Goal: Find specific page/section: Find specific page/section

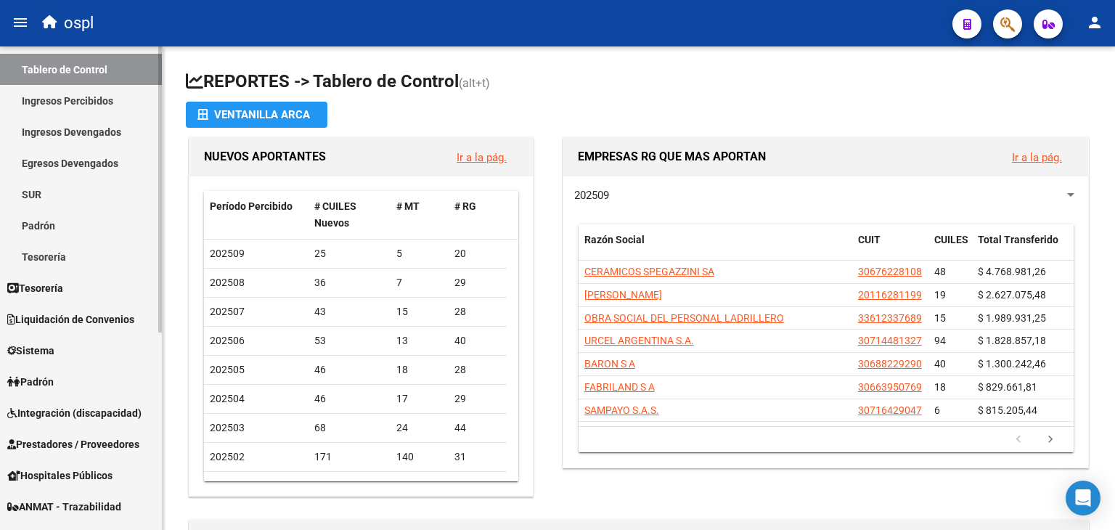
scroll to position [61, 0]
click at [66, 369] on link "Padrón" at bounding box center [81, 381] width 162 height 31
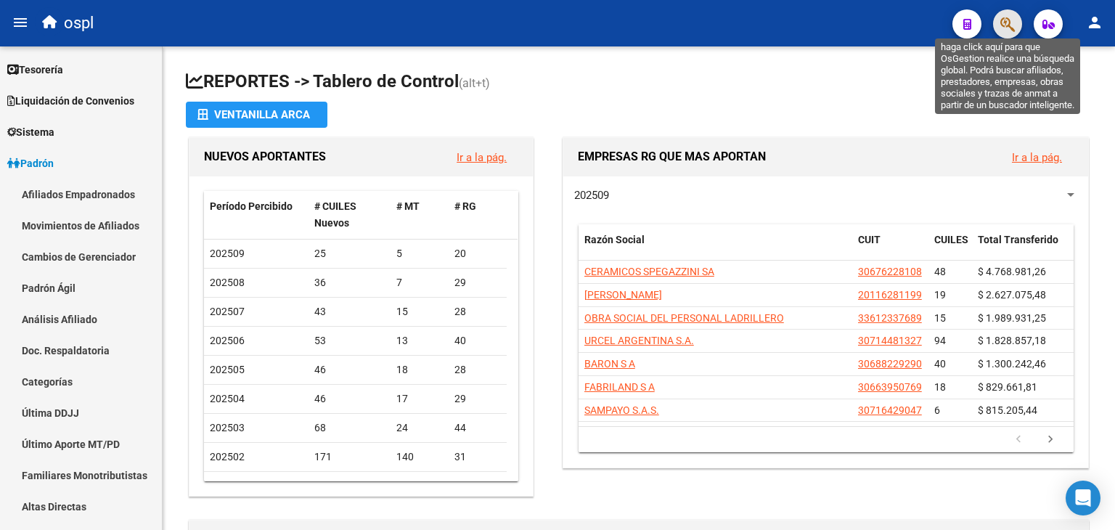
click at [1005, 16] on icon "button" at bounding box center [1007, 24] width 15 height 17
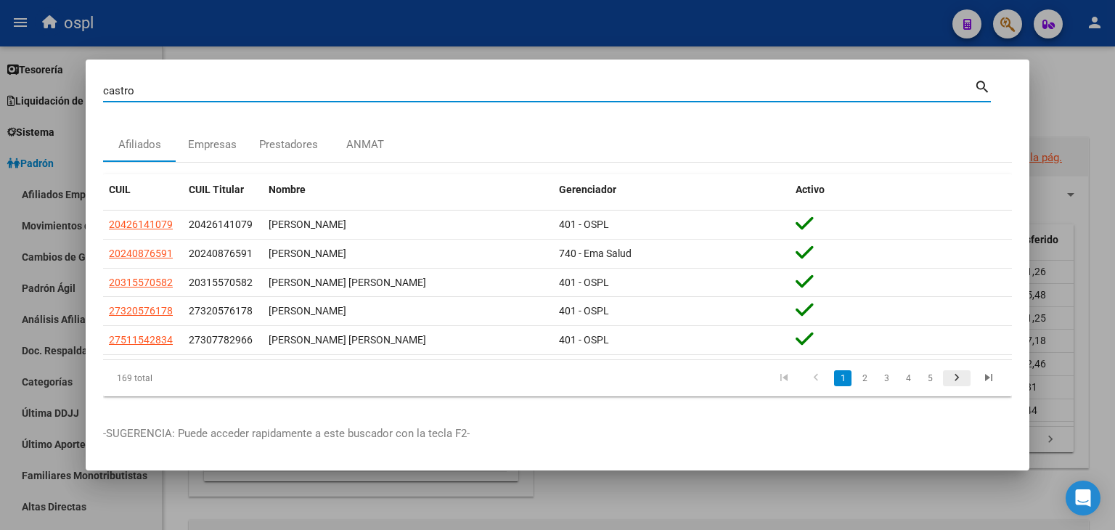
click at [958, 377] on icon "go to next page" at bounding box center [956, 379] width 19 height 17
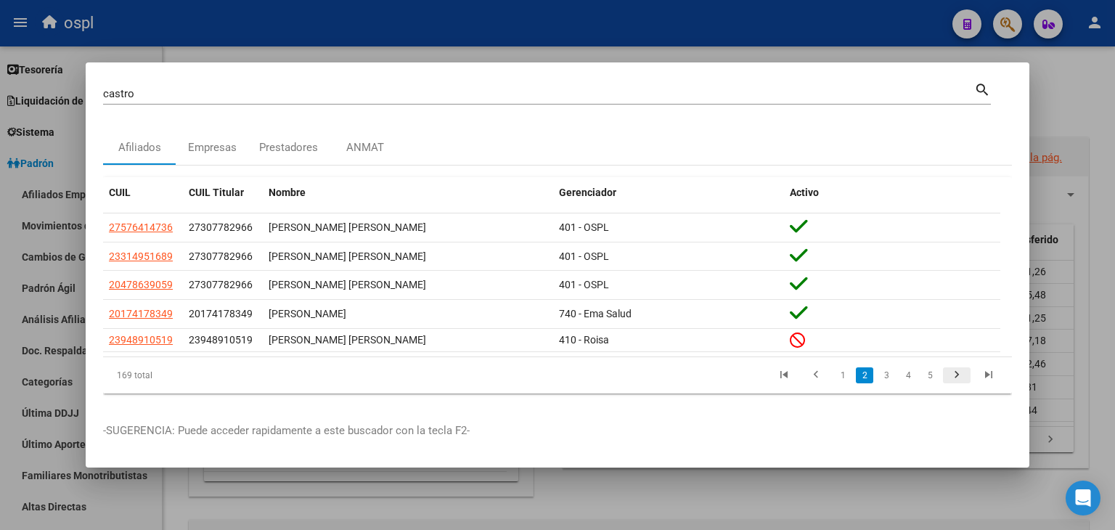
click at [958, 377] on icon "go to next page" at bounding box center [956, 376] width 19 height 17
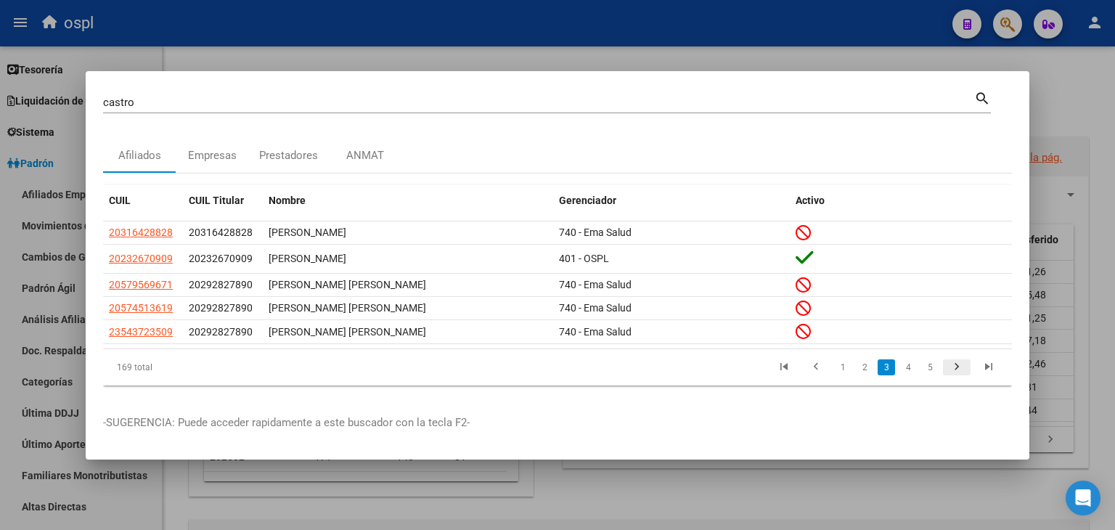
click at [958, 377] on li at bounding box center [957, 367] width 32 height 25
click at [958, 368] on icon "go to next page" at bounding box center [956, 368] width 19 height 17
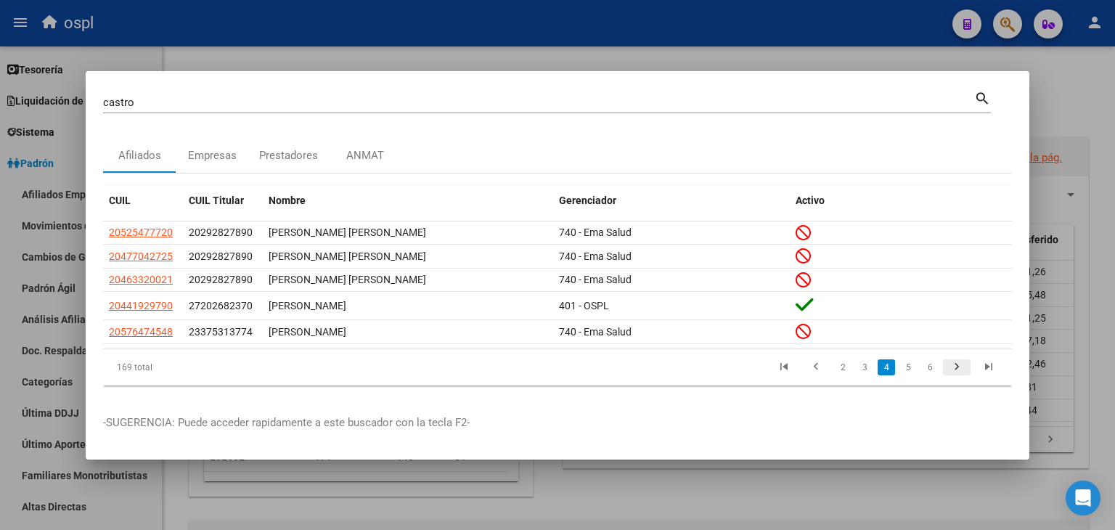
click at [957, 361] on icon "go to next page" at bounding box center [956, 368] width 19 height 17
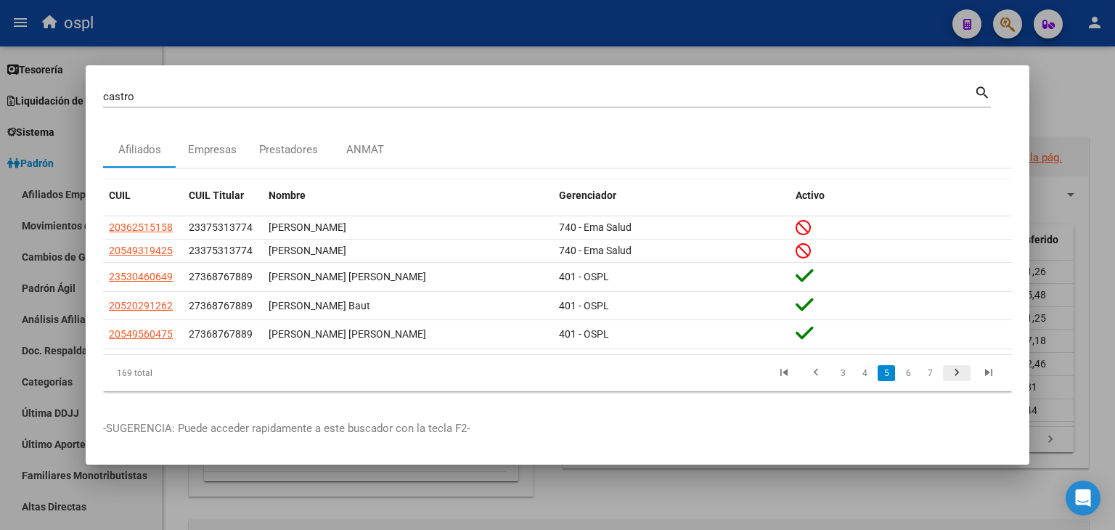
click at [957, 361] on li at bounding box center [957, 373] width 32 height 25
click at [954, 373] on icon "go to next page" at bounding box center [956, 374] width 19 height 17
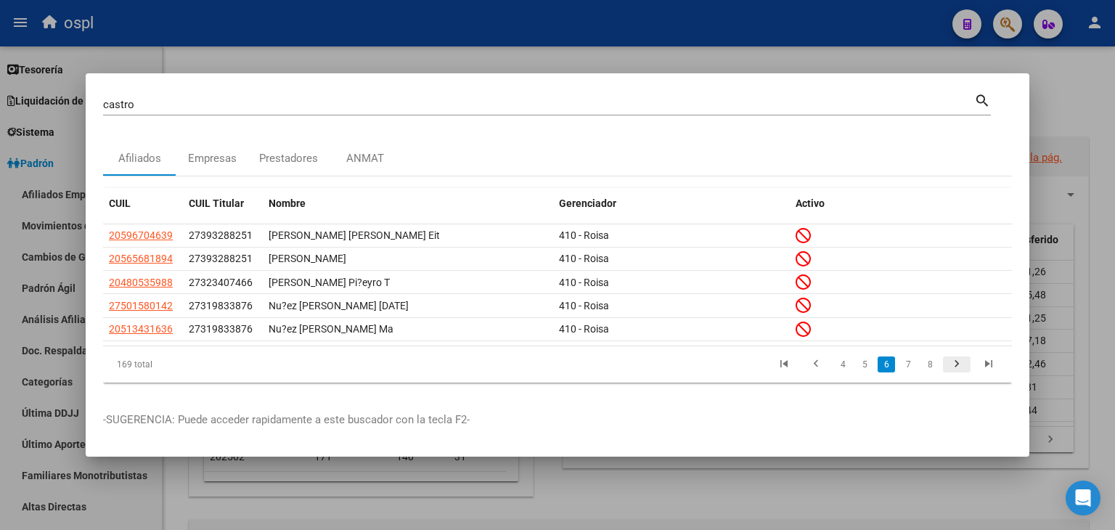
click at [954, 373] on icon "go to next page" at bounding box center [956, 365] width 19 height 17
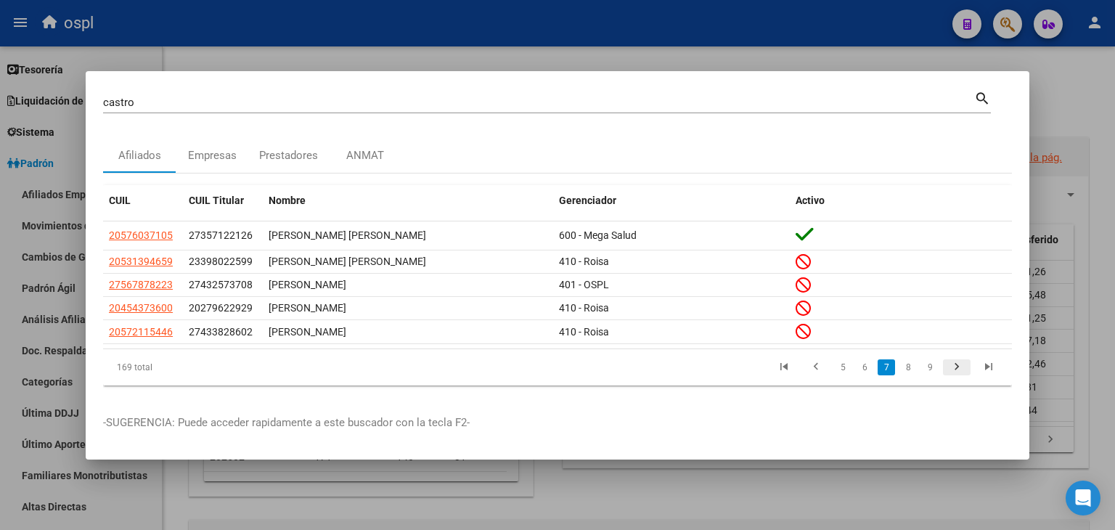
click at [954, 373] on icon "go to next page" at bounding box center [956, 368] width 19 height 17
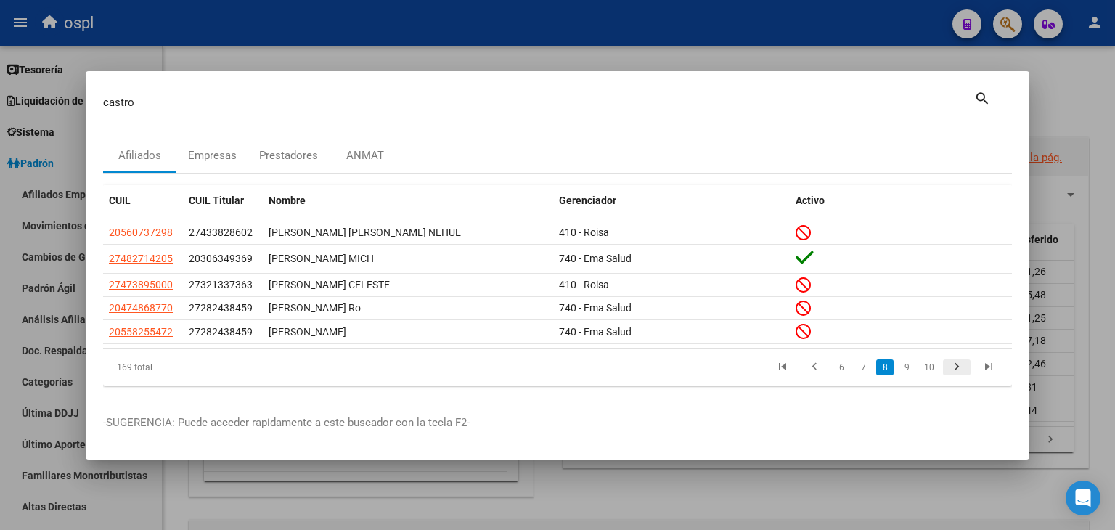
click at [954, 373] on icon "go to next page" at bounding box center [956, 368] width 19 height 17
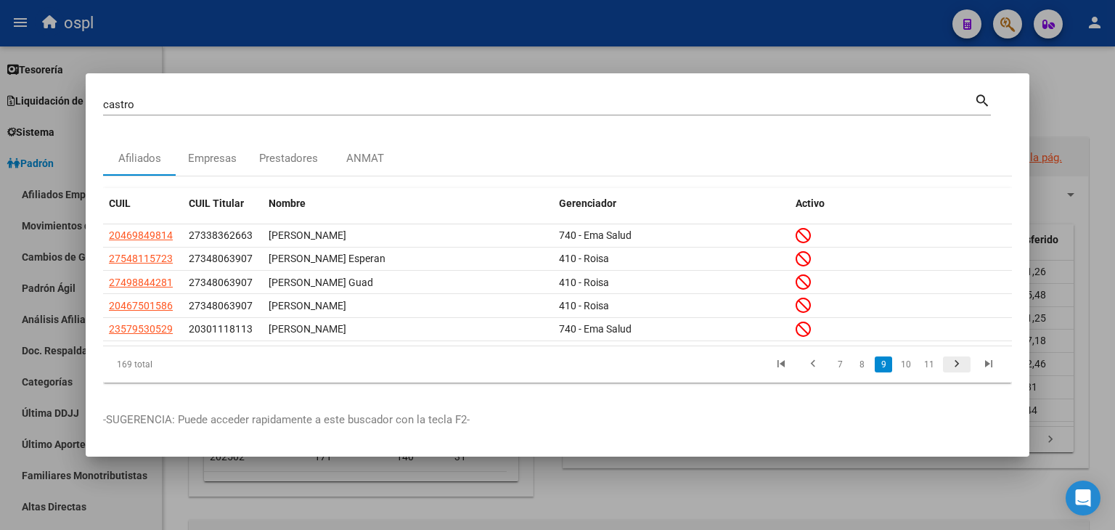
click at [954, 373] on icon "go to next page" at bounding box center [956, 365] width 19 height 17
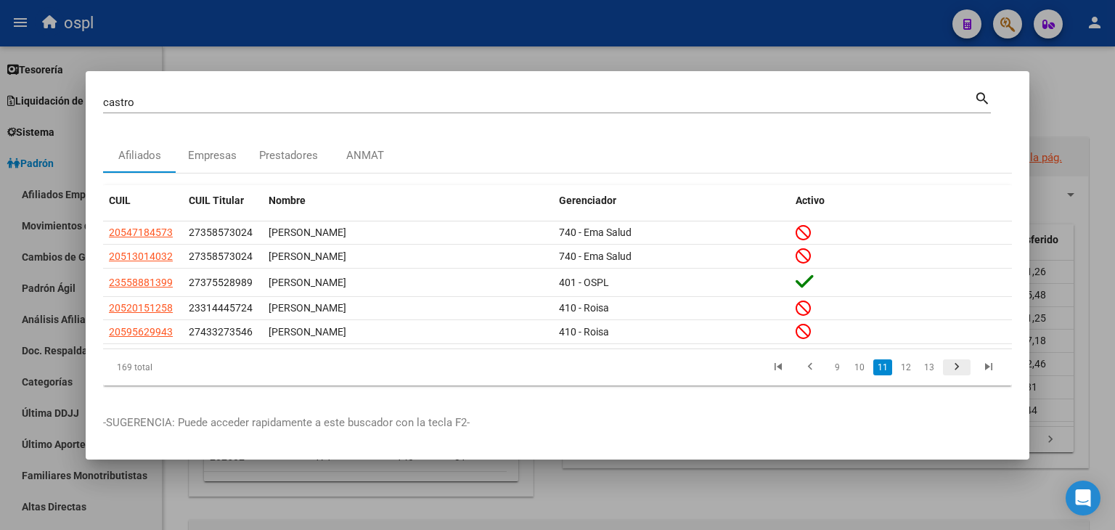
click at [954, 373] on icon "go to next page" at bounding box center [956, 368] width 19 height 17
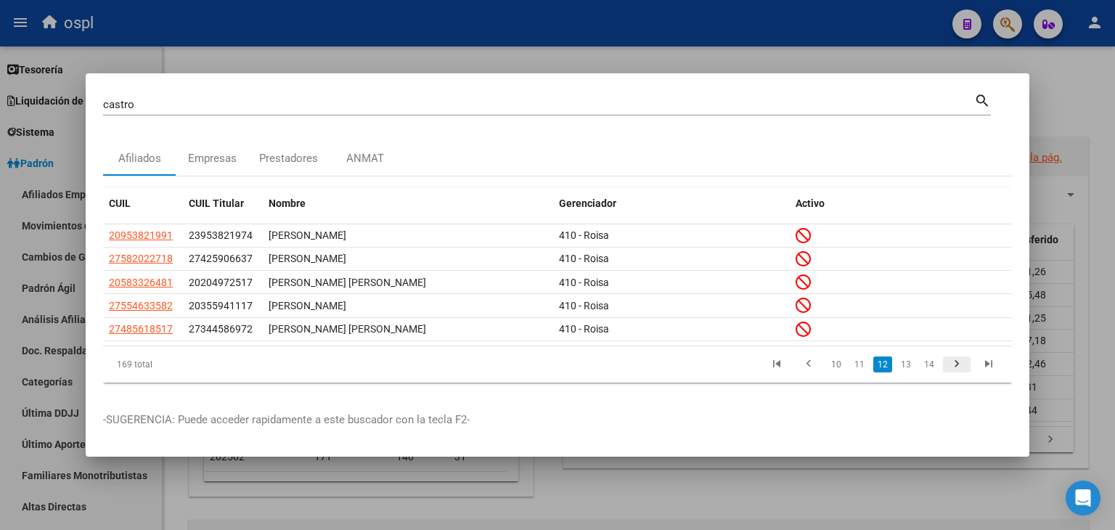
click at [954, 373] on icon "go to next page" at bounding box center [956, 365] width 19 height 17
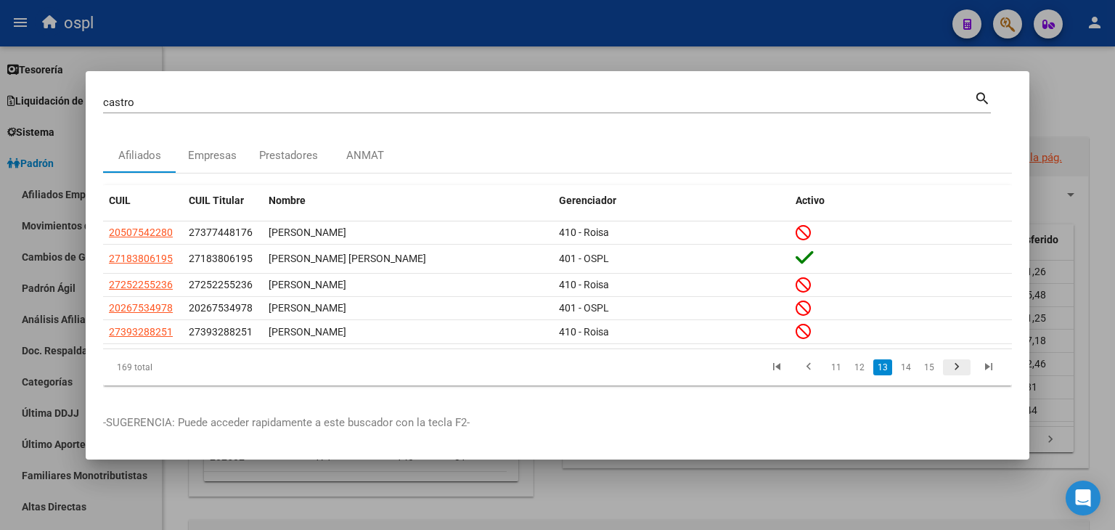
click at [954, 373] on icon "go to next page" at bounding box center [956, 368] width 19 height 17
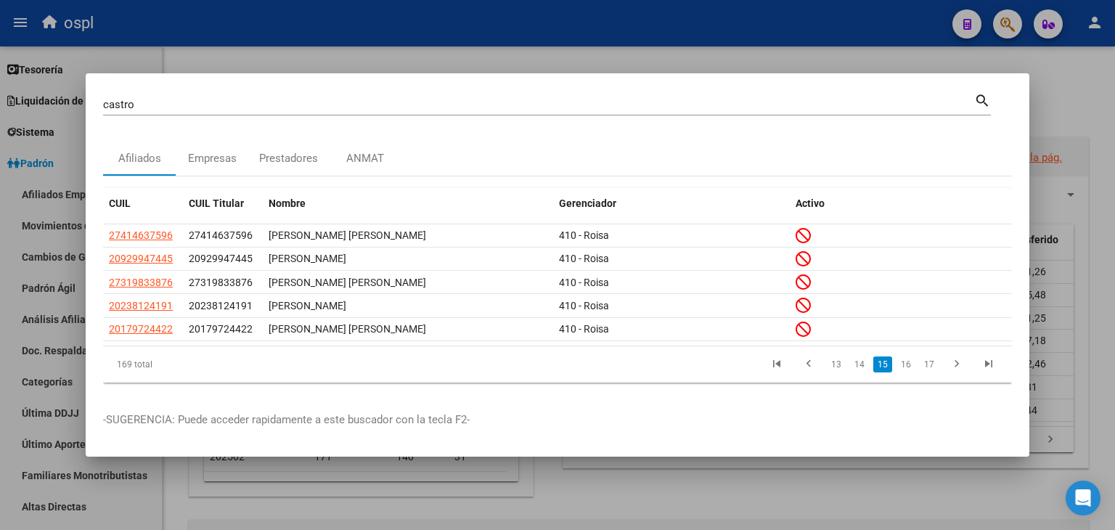
click at [380, 95] on div "[PERSON_NAME] (apellido, dni, cuil, nro traspaso, cuit, obra social)" at bounding box center [538, 105] width 871 height 22
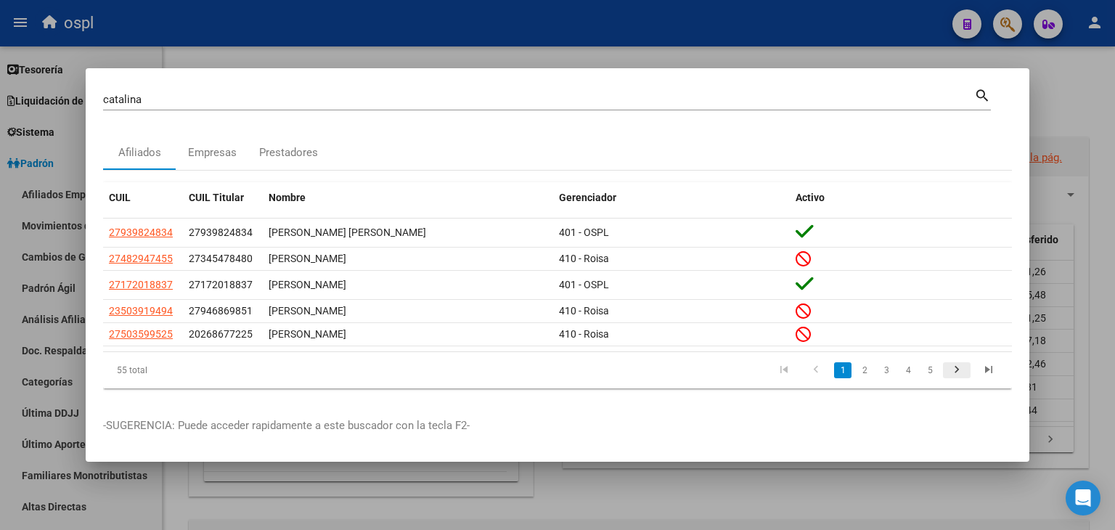
click at [957, 367] on icon "go to next page" at bounding box center [956, 371] width 19 height 17
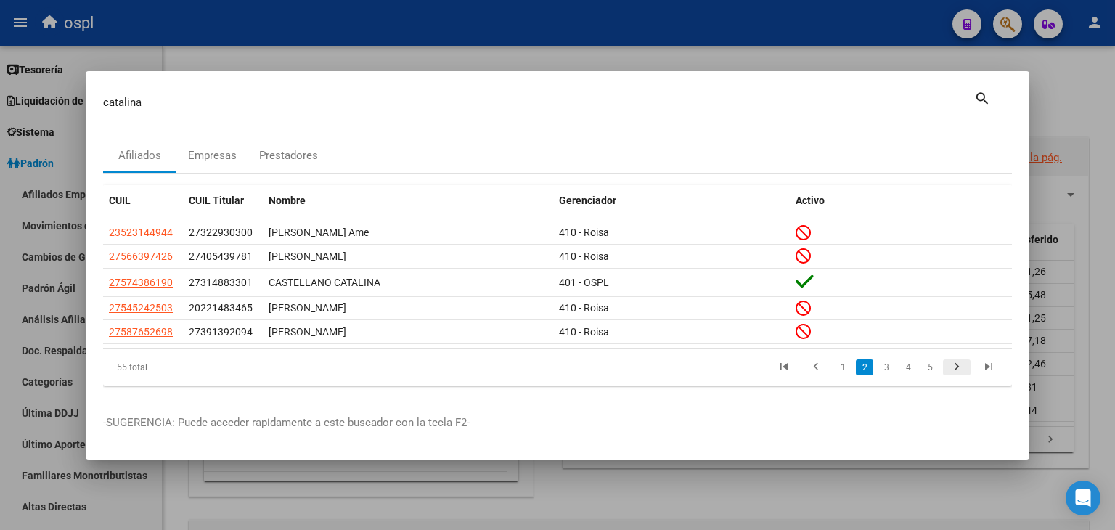
click at [957, 367] on icon "go to next page" at bounding box center [956, 368] width 19 height 17
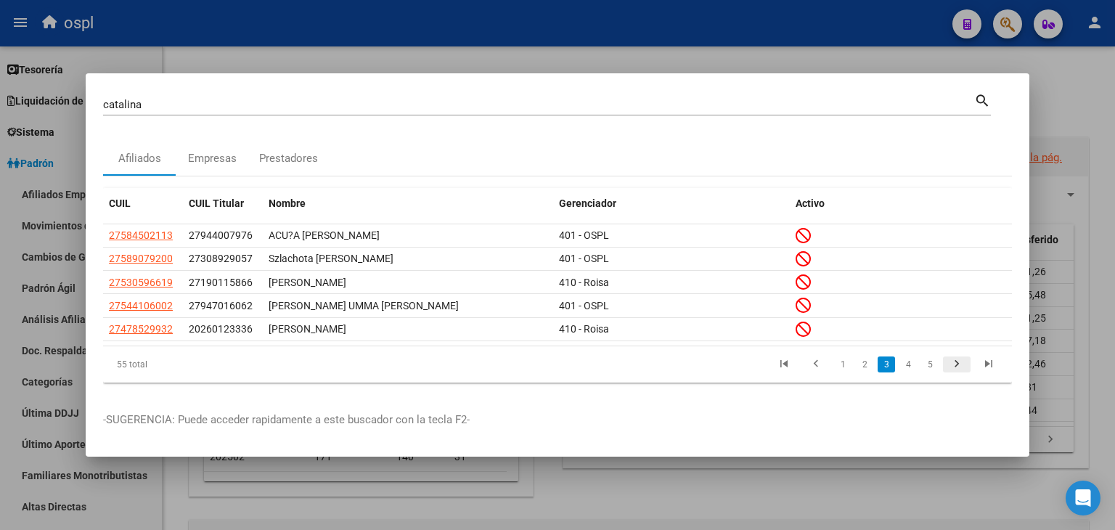
click at [957, 367] on icon "go to next page" at bounding box center [956, 365] width 19 height 17
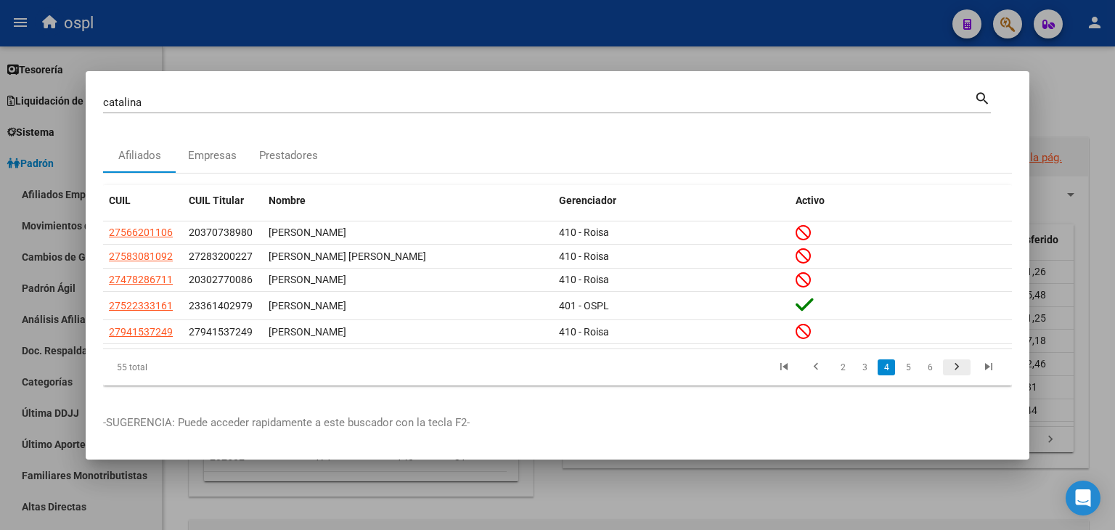
click at [957, 367] on icon "go to next page" at bounding box center [956, 368] width 19 height 17
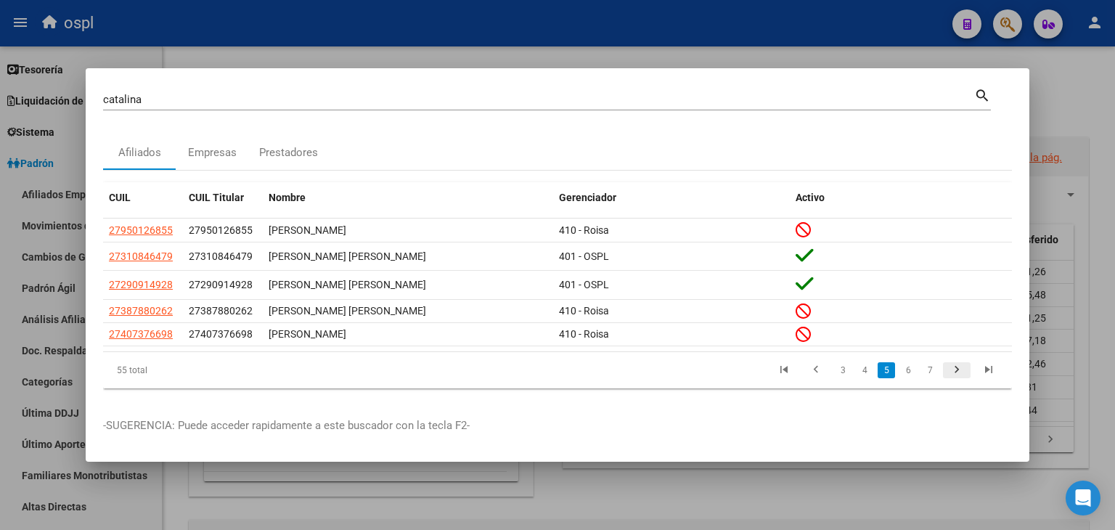
click at [957, 367] on icon "go to next page" at bounding box center [956, 371] width 19 height 17
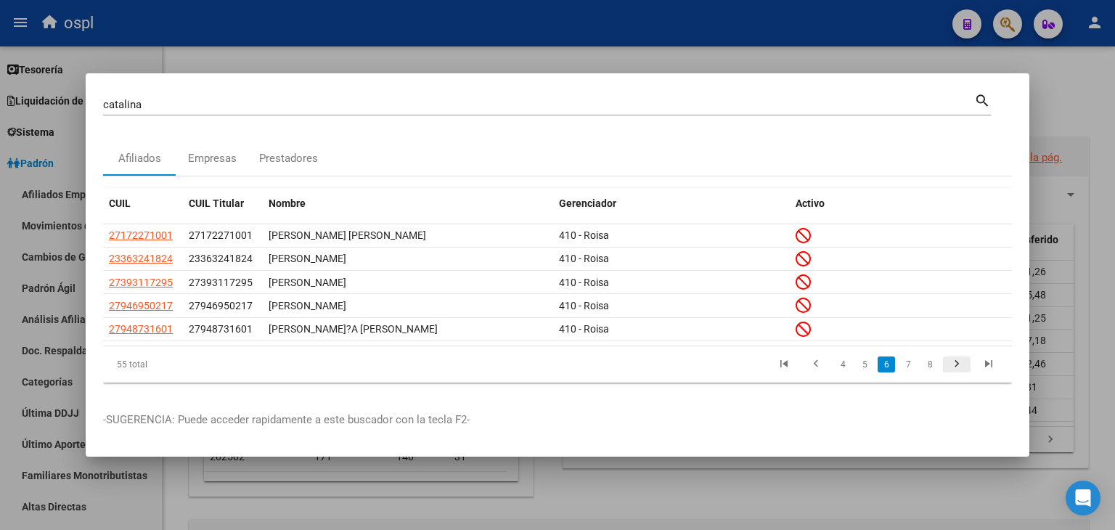
click at [957, 367] on icon "go to next page" at bounding box center [956, 365] width 19 height 17
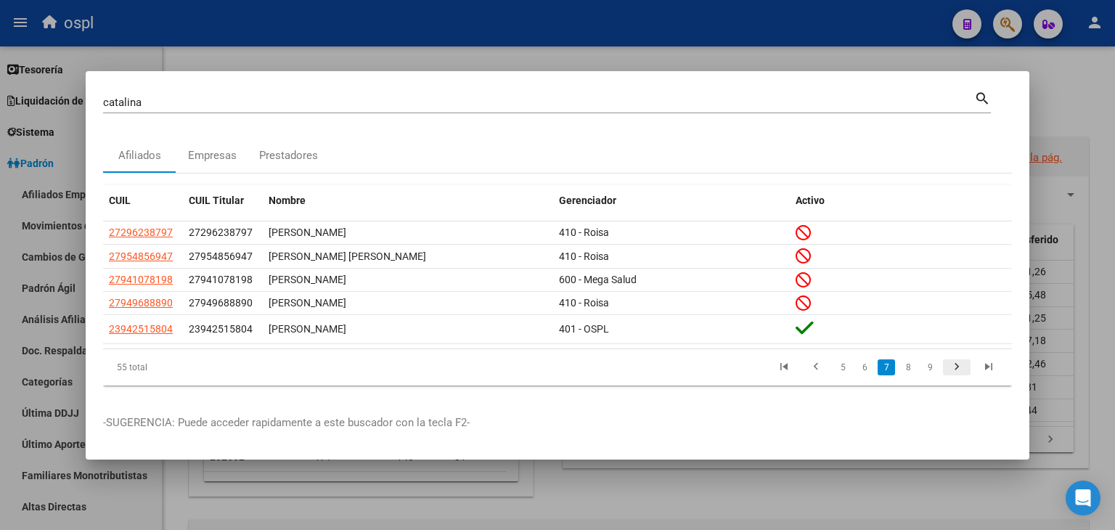
click at [957, 367] on icon "go to next page" at bounding box center [956, 368] width 19 height 17
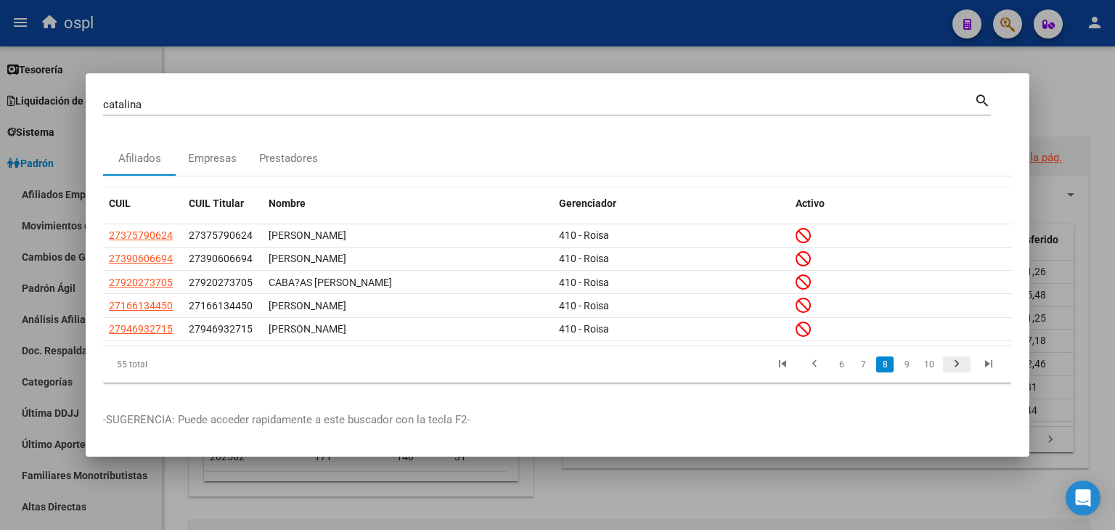
click at [957, 367] on icon "go to next page" at bounding box center [956, 365] width 19 height 17
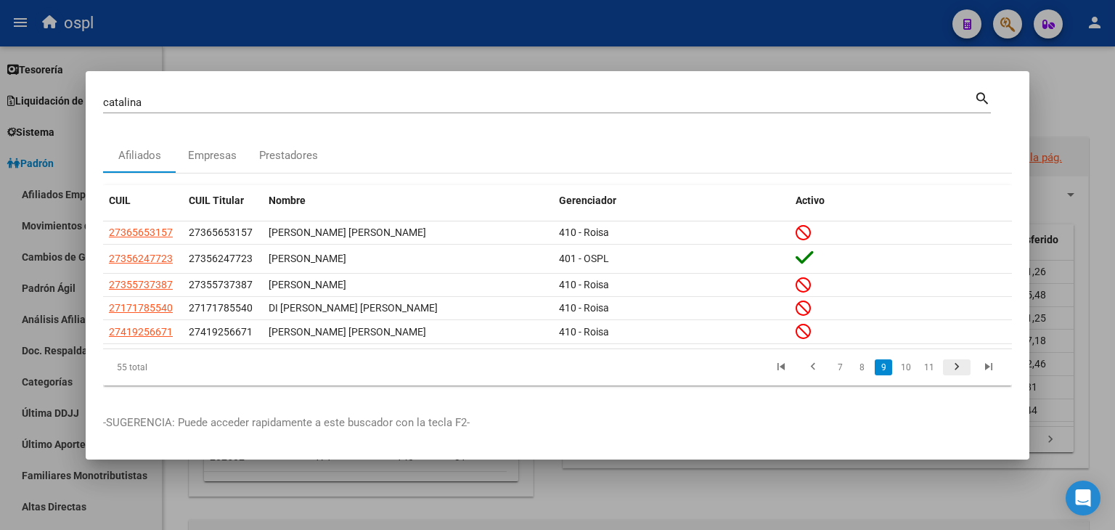
click at [957, 367] on icon "go to next page" at bounding box center [956, 368] width 19 height 17
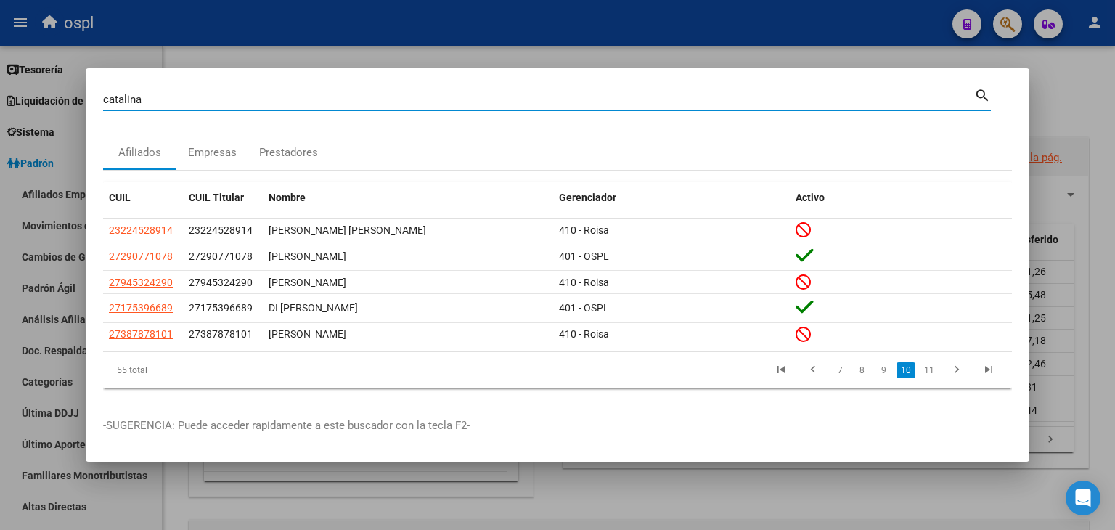
drag, startPoint x: 236, startPoint y: 97, endPoint x: 0, endPoint y: 99, distance: 235.9
click at [0, 99] on div "[PERSON_NAME] (apellido, dni, cuil, nro traspaso, cuit, obra social) search Afi…" at bounding box center [557, 265] width 1115 height 530
type input "57641473"
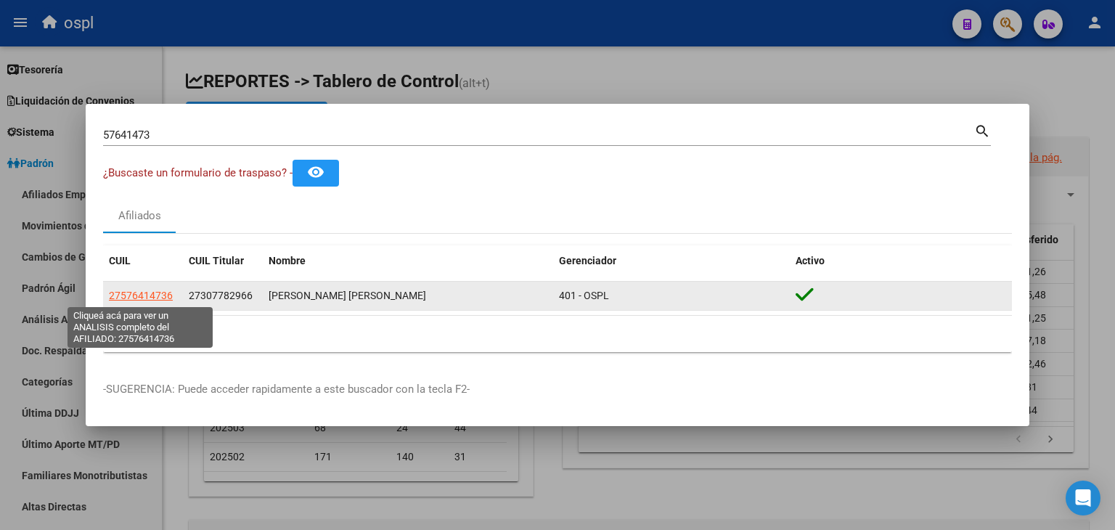
click at [151, 291] on span "27576414736" at bounding box center [141, 296] width 64 height 12
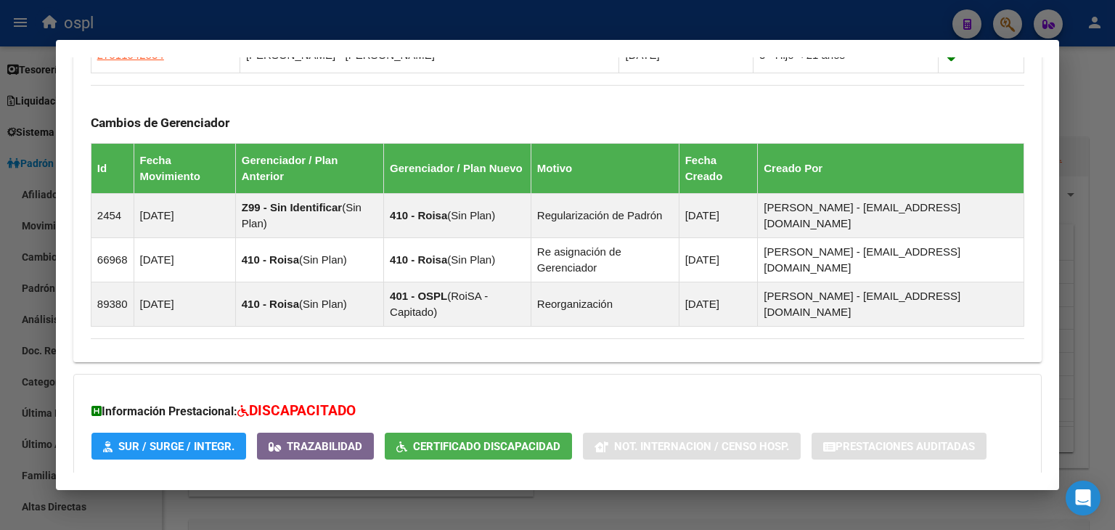
scroll to position [1063, 0]
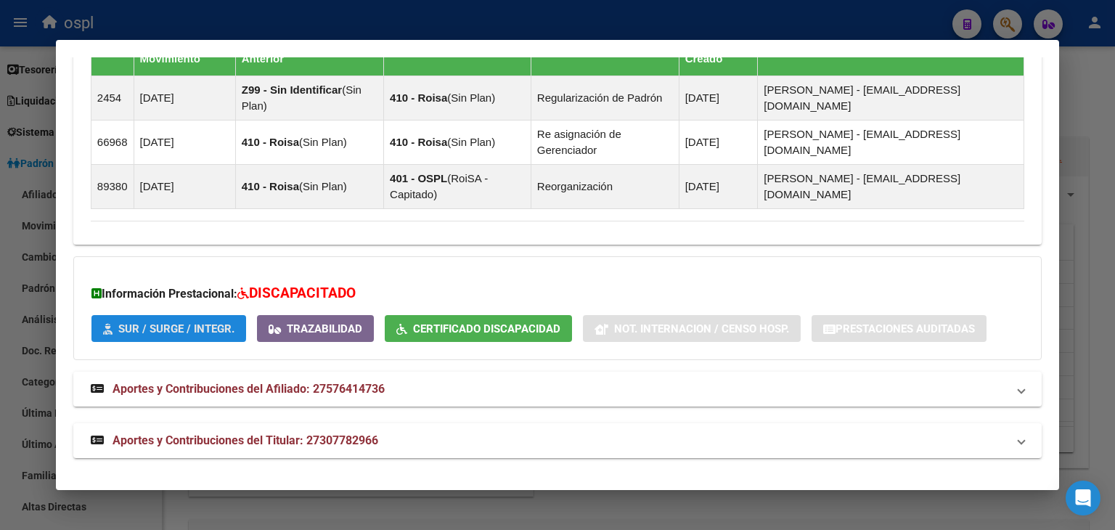
click at [164, 323] on span "SUR / SURGE / INTEGR." at bounding box center [176, 328] width 116 height 13
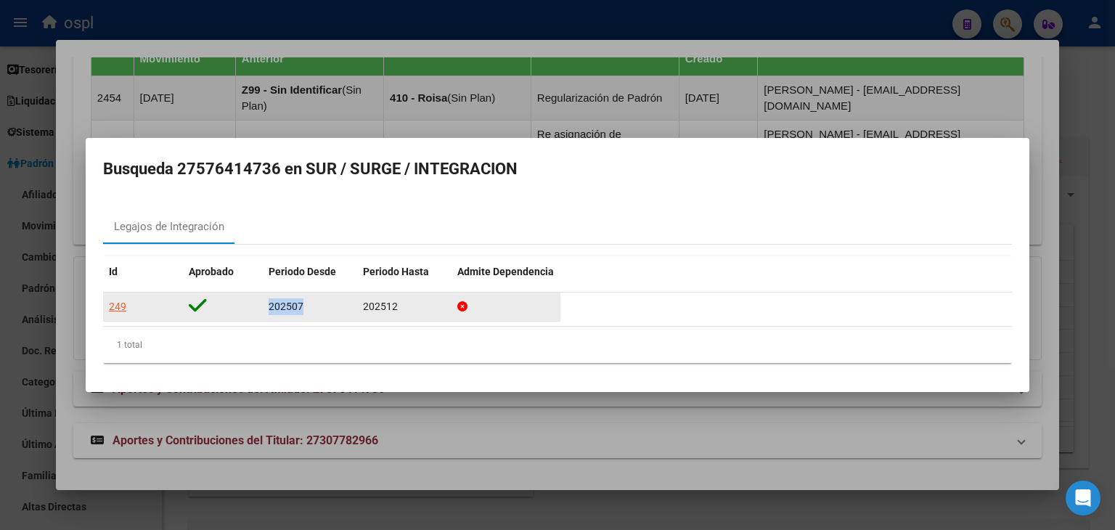
drag, startPoint x: 308, startPoint y: 309, endPoint x: 251, endPoint y: 298, distance: 57.7
click at [251, 298] on div "249 202507 202512" at bounding box center [331, 307] width 457 height 29
click at [119, 306] on div "249" at bounding box center [117, 306] width 17 height 17
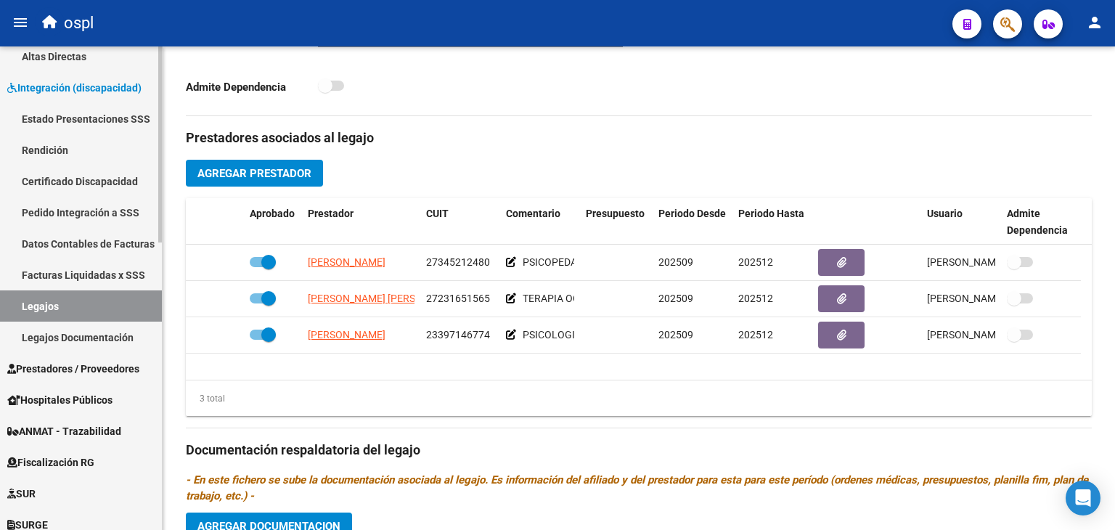
scroll to position [511, 0]
click at [82, 358] on link "Prestadores / Proveedores" at bounding box center [81, 368] width 162 height 31
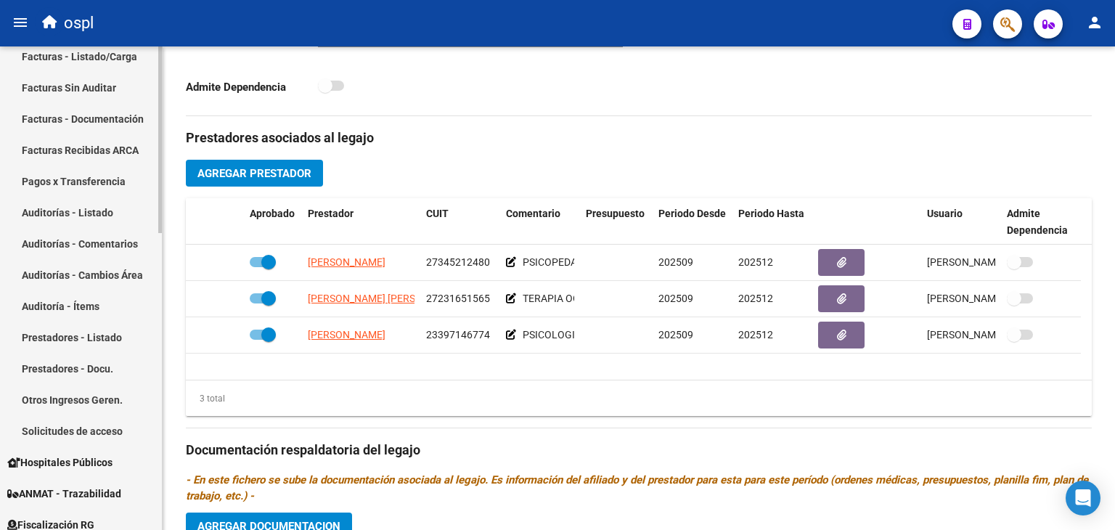
click at [87, 49] on link "Facturas - Listado/Carga" at bounding box center [81, 56] width 162 height 31
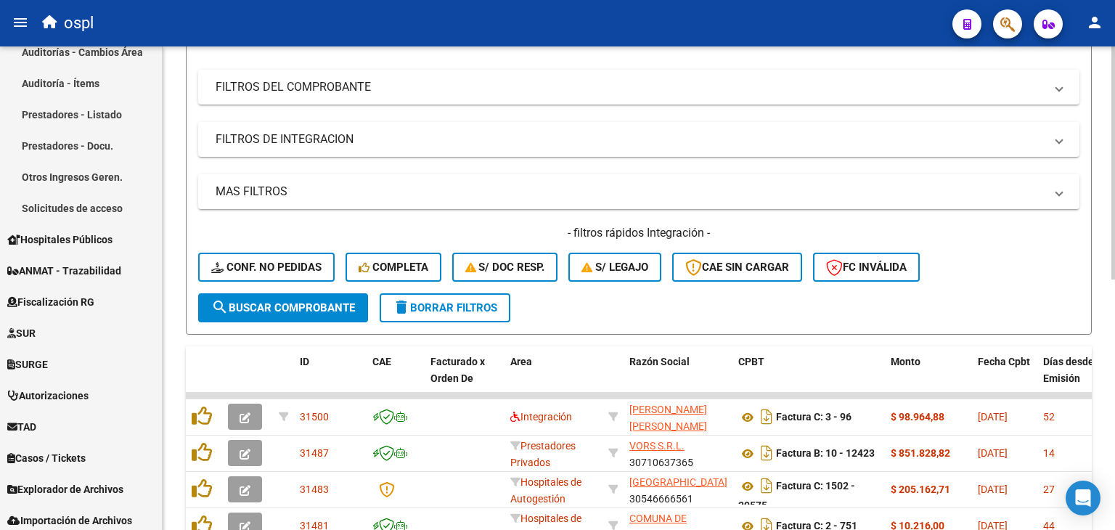
scroll to position [189, 0]
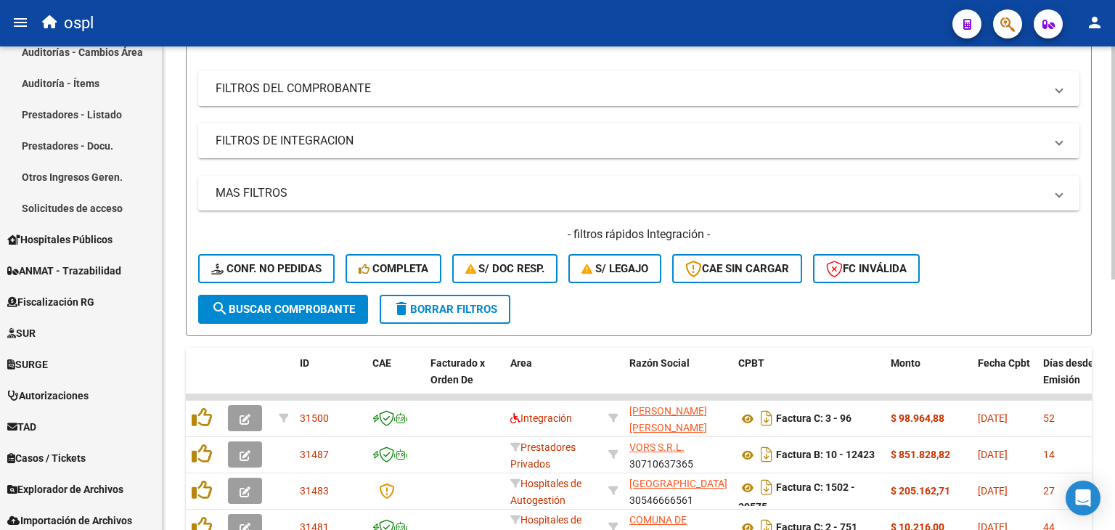
click at [798, 81] on mat-panel-title "FILTROS DEL COMPROBANTE" at bounding box center [630, 89] width 829 height 16
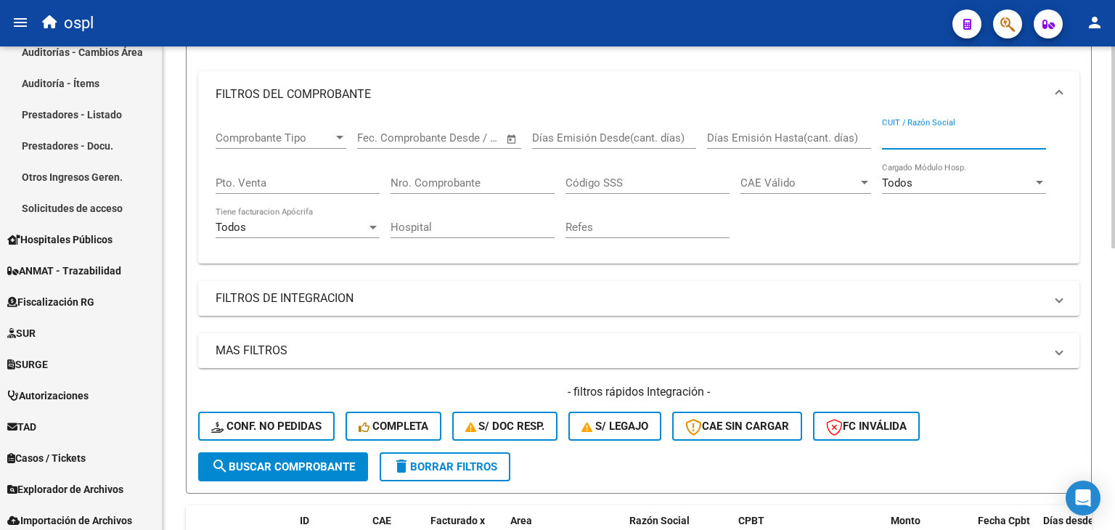
click at [921, 134] on input "CUIT / Razón Social" at bounding box center [964, 137] width 164 height 13
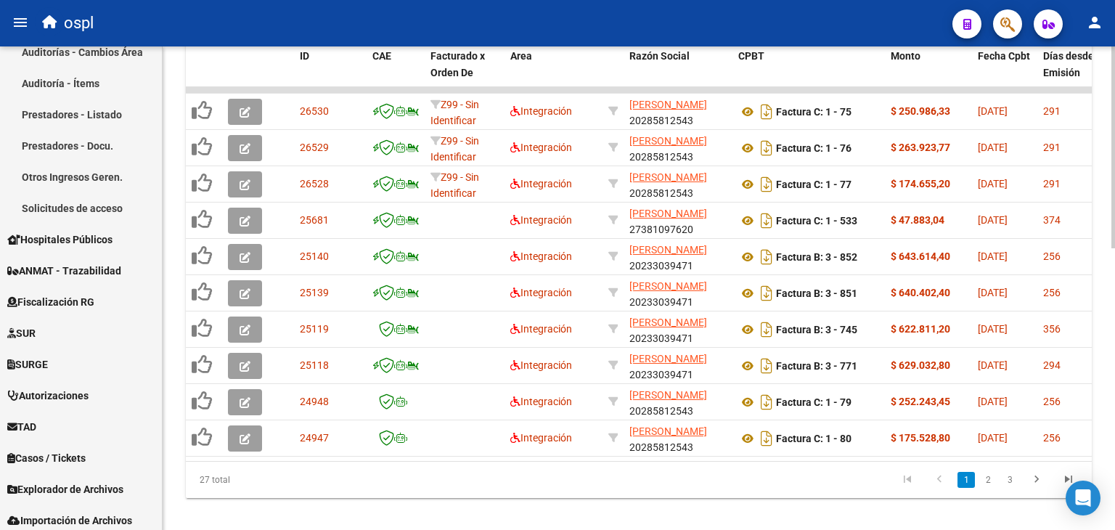
scroll to position [653, 0]
click at [1034, 486] on icon "go to next page" at bounding box center [1036, 481] width 19 height 17
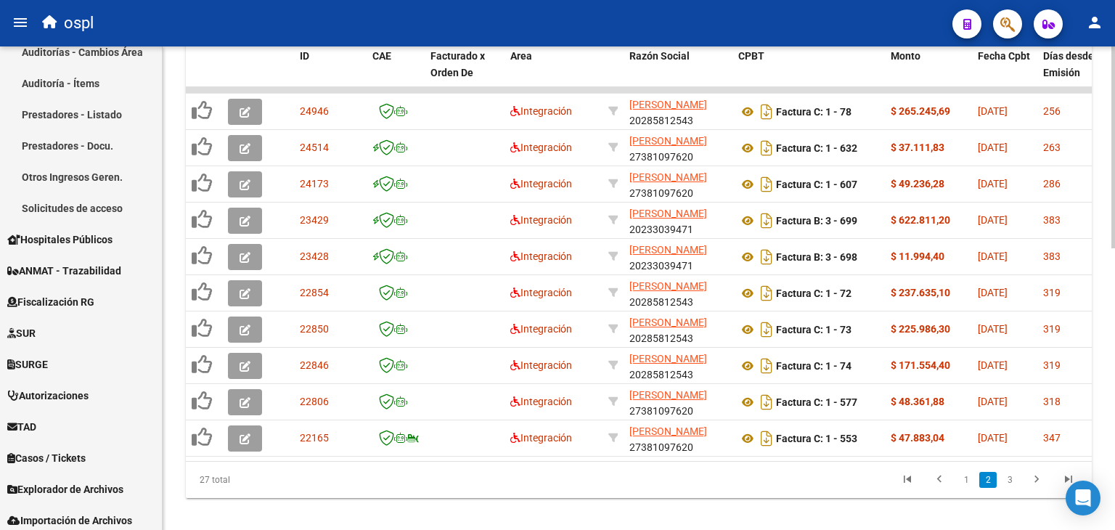
click at [1034, 486] on icon "go to next page" at bounding box center [1036, 481] width 19 height 17
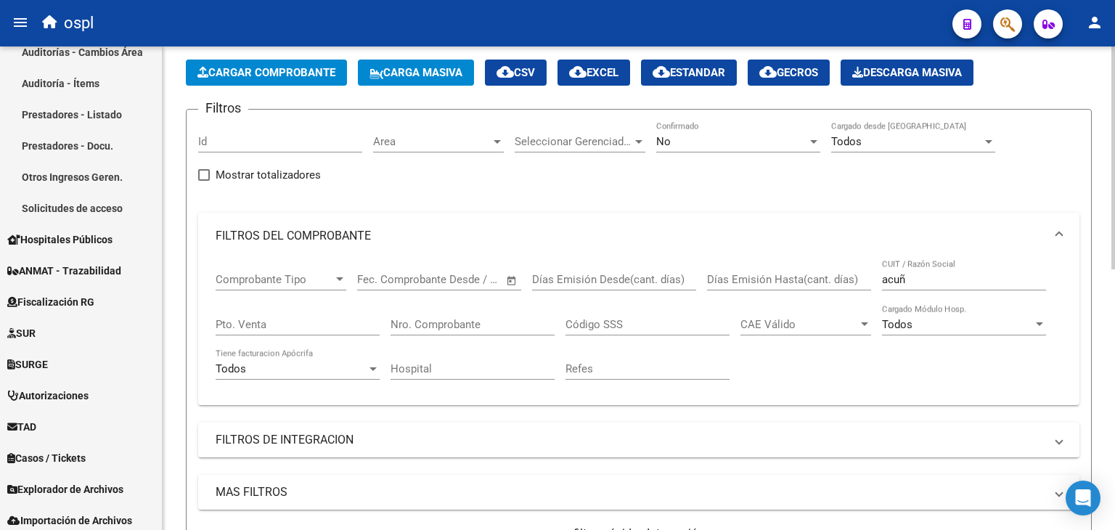
scroll to position [21, 0]
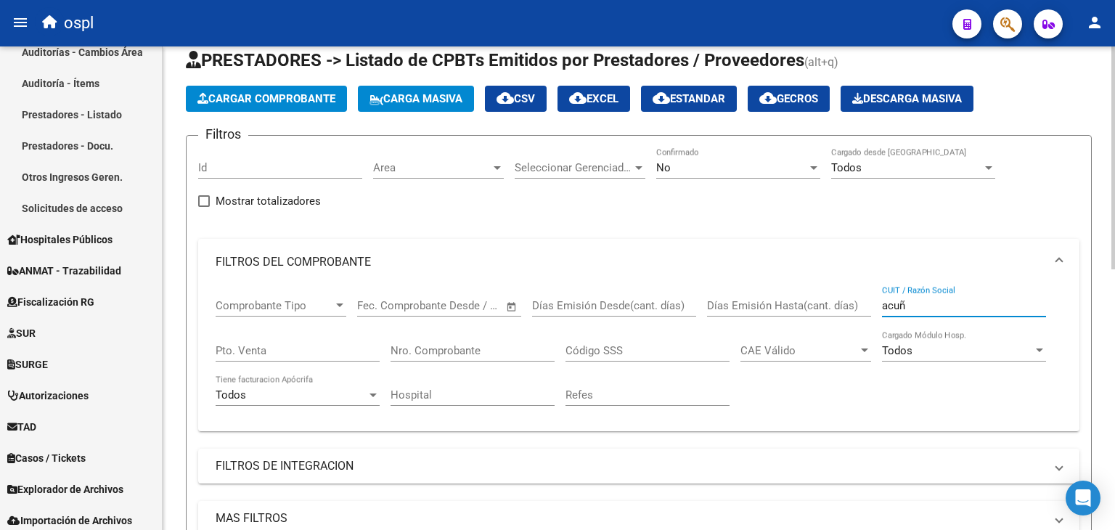
drag, startPoint x: 948, startPoint y: 303, endPoint x: 700, endPoint y: 286, distance: 248.8
click at [700, 286] on div "Comprobante Tipo Comprobante Tipo Fecha inicio – Fecha fin Fec. Comprobante Des…" at bounding box center [639, 352] width 846 height 134
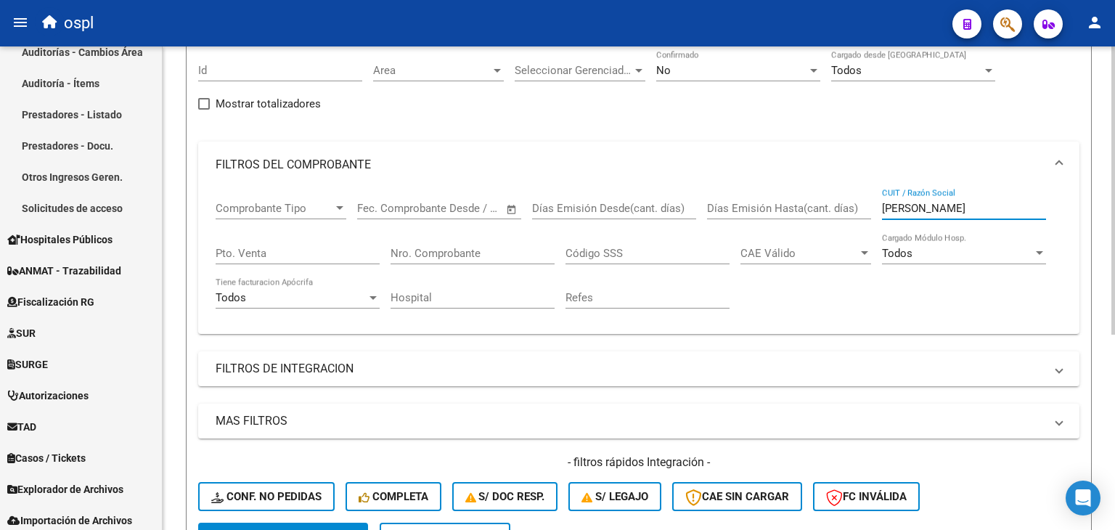
scroll to position [113, 0]
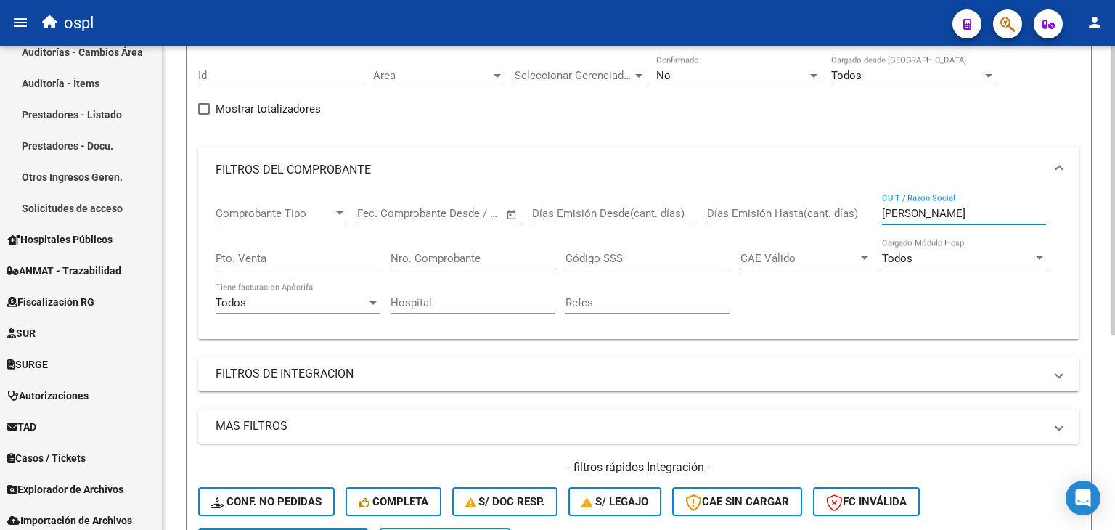
drag, startPoint x: 937, startPoint y: 210, endPoint x: 748, endPoint y: 194, distance: 190.1
click at [748, 194] on div "Comprobante Tipo Comprobante Tipo Fecha inicio – Fecha fin Fec. Comprobante Des…" at bounding box center [639, 260] width 846 height 134
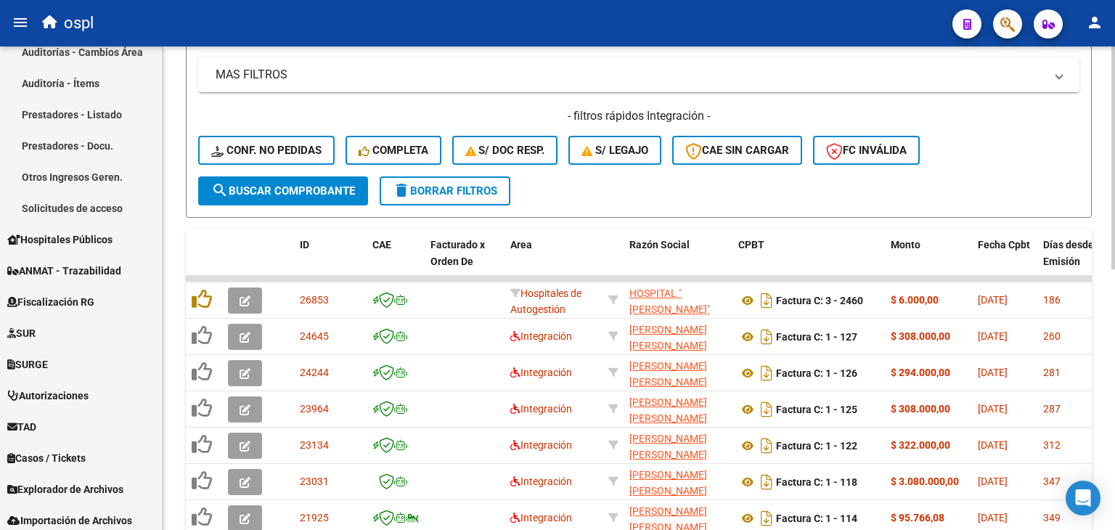
scroll to position [567, 0]
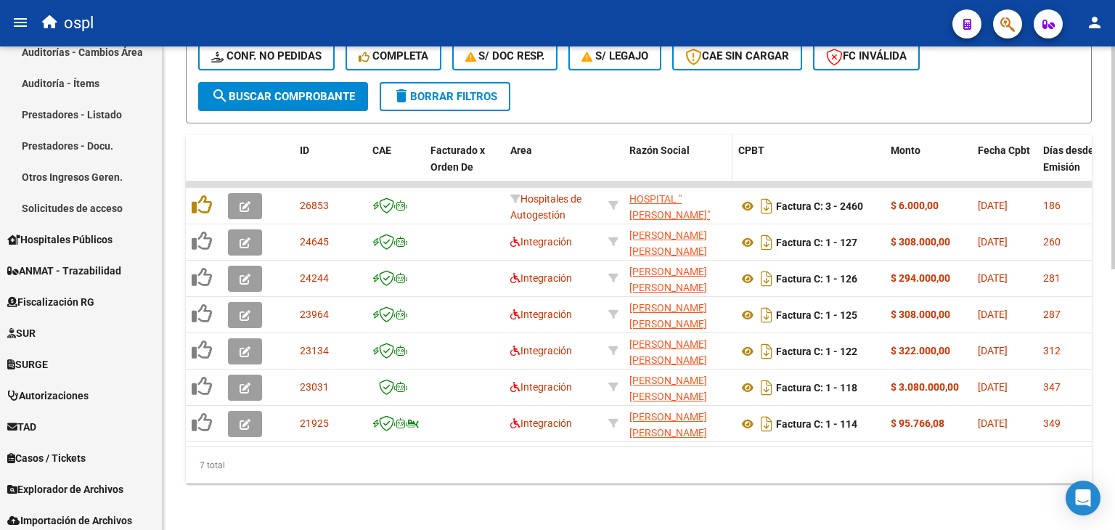
type input "[PERSON_NAME]"
click at [665, 149] on datatable-header-cell "Razón Social" at bounding box center [677, 167] width 109 height 64
click at [671, 135] on datatable-header-cell "Razón Social" at bounding box center [677, 167] width 109 height 64
click at [661, 144] on span "Razón Social" at bounding box center [659, 150] width 60 height 12
click at [643, 144] on span "Razón Social" at bounding box center [659, 150] width 60 height 12
